Goal: Find specific page/section: Find specific page/section

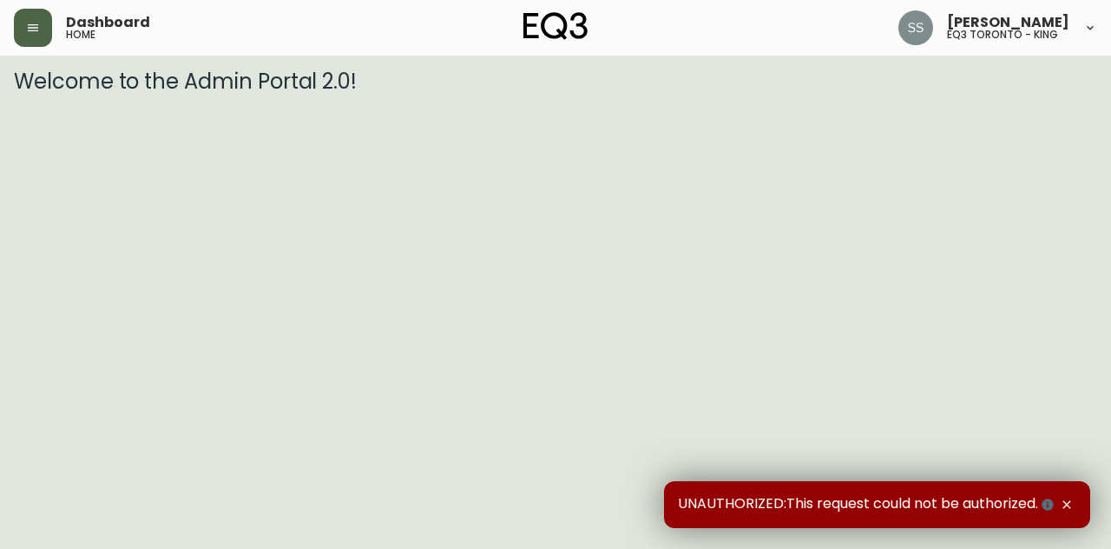
click at [30, 41] on button "button" at bounding box center [33, 28] width 38 height 38
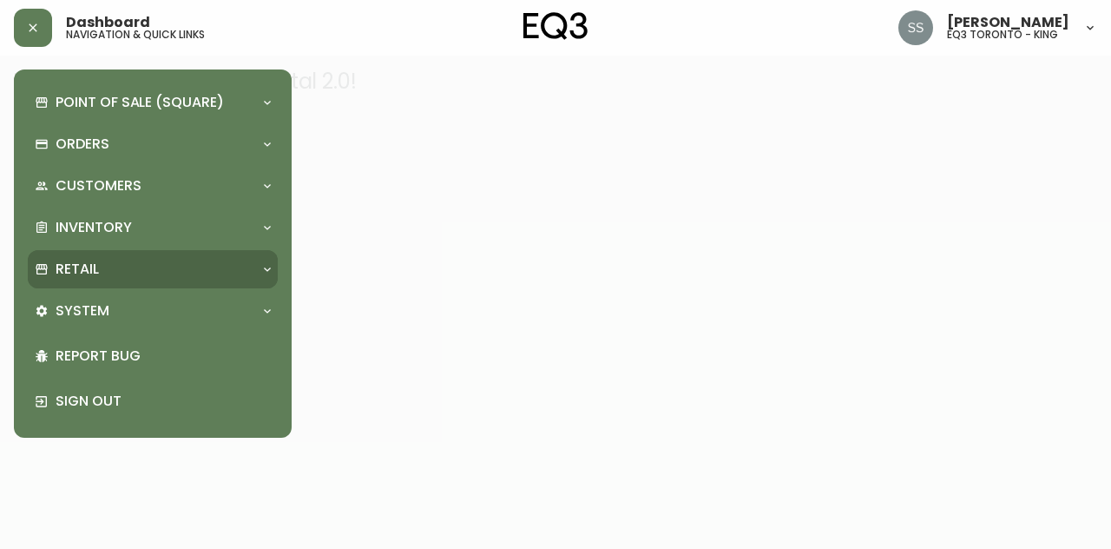
click at [161, 256] on div "Retail" at bounding box center [153, 269] width 250 height 38
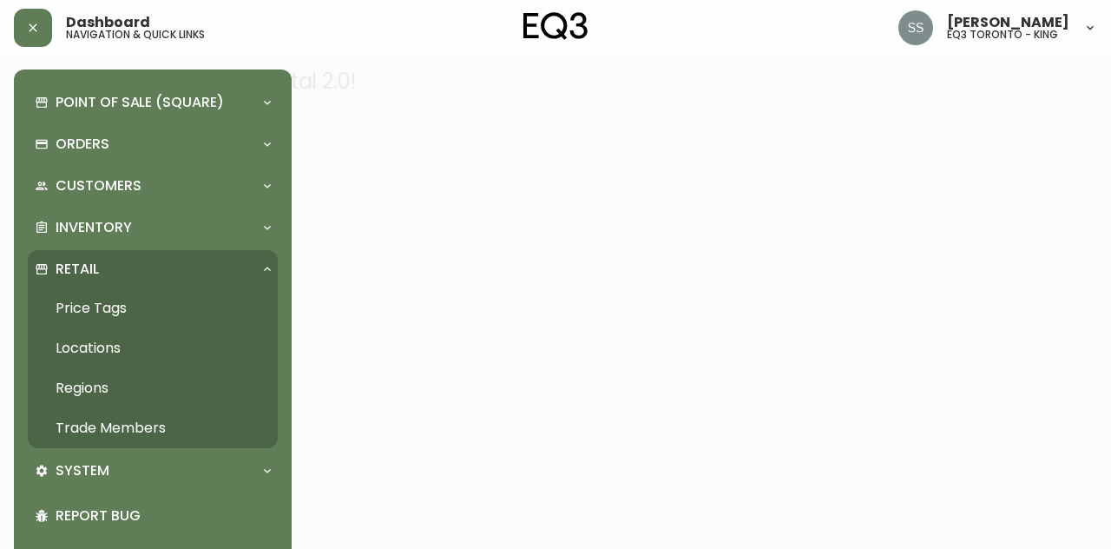
click at [151, 426] on link "Trade Members" at bounding box center [153, 428] width 250 height 40
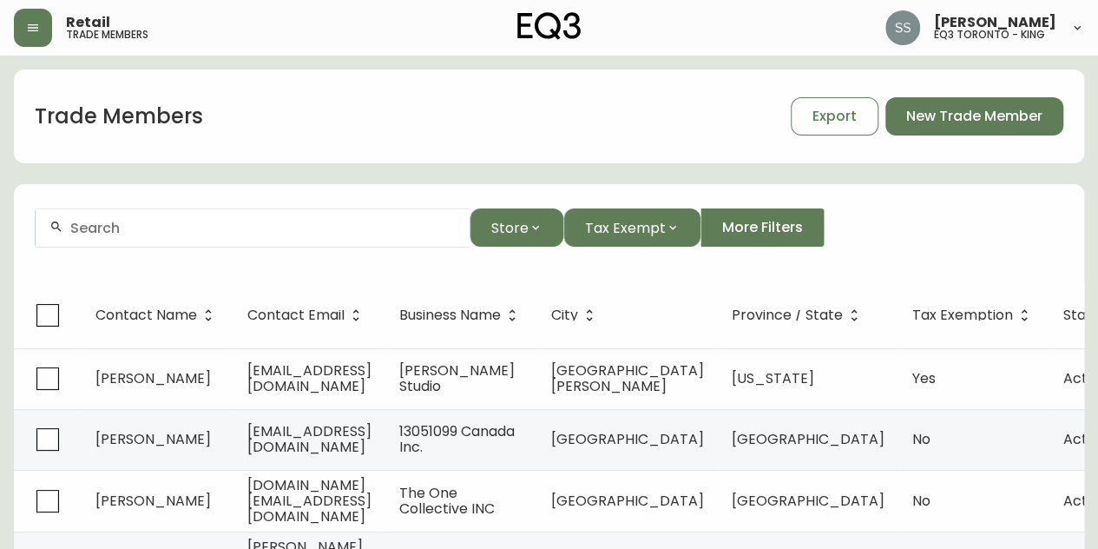
click at [189, 237] on div at bounding box center [253, 227] width 434 height 39
paste input "[EMAIL_ADDRESS][DOMAIN_NAME]"
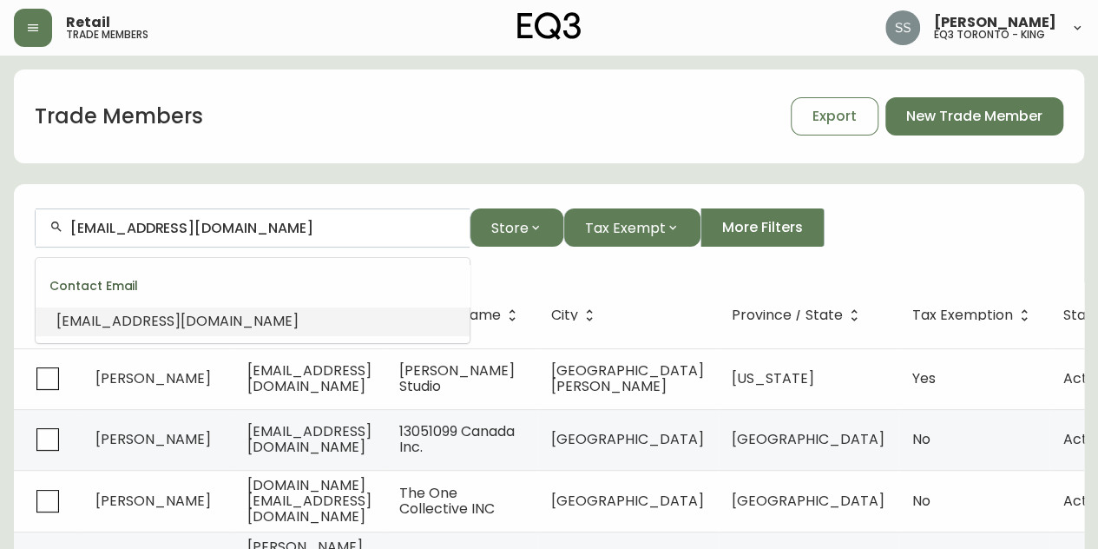
click at [204, 319] on span "[EMAIL_ADDRESS][DOMAIN_NAME]" at bounding box center [177, 321] width 242 height 20
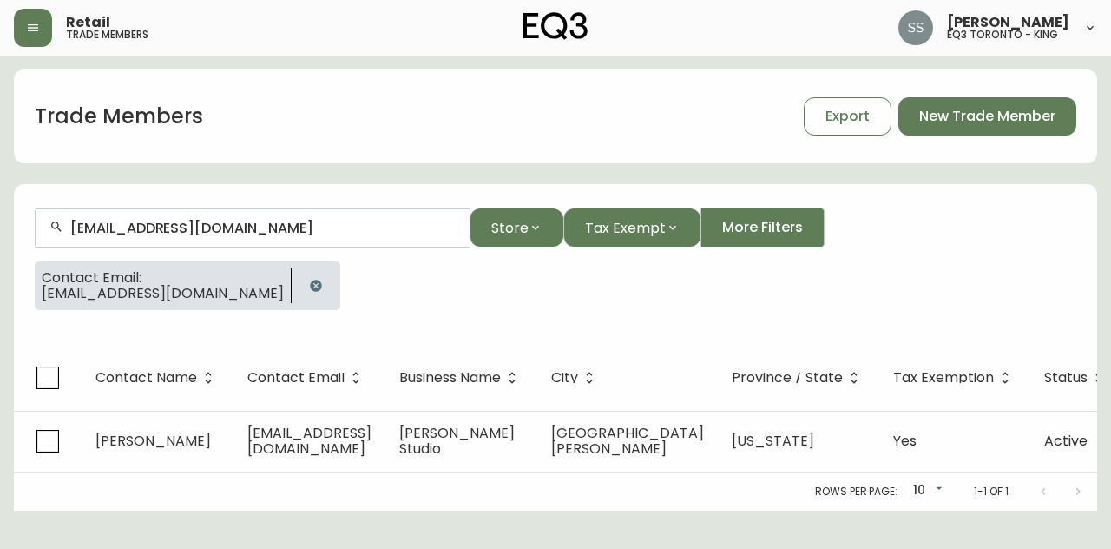
type input "[EMAIL_ADDRESS][DOMAIN_NAME]"
